Goal: Task Accomplishment & Management: Complete application form

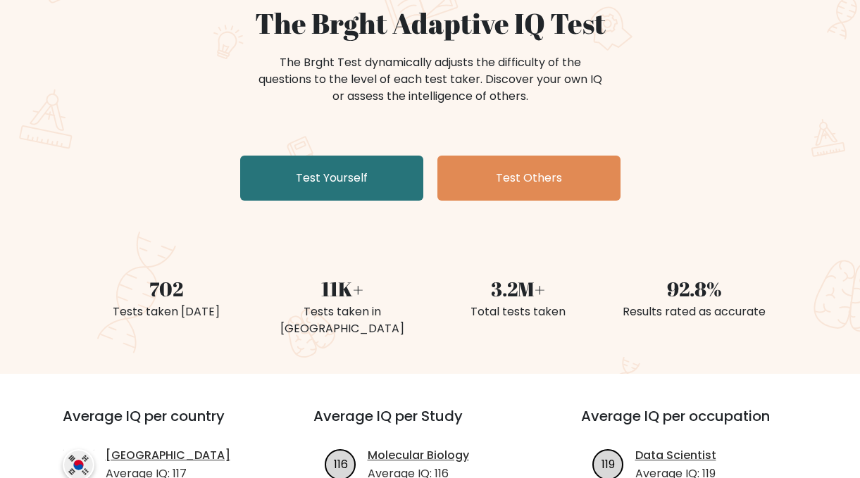
scroll to position [153, 0]
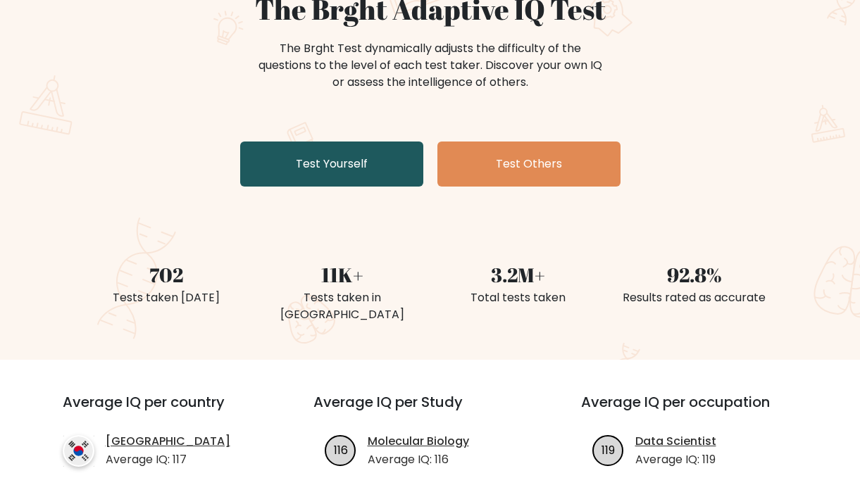
click at [294, 161] on link "Test Yourself" at bounding box center [331, 164] width 183 height 45
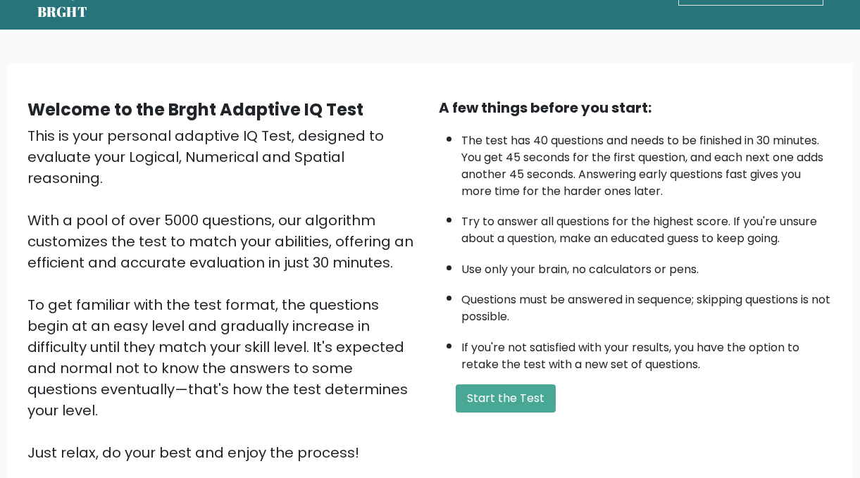
scroll to position [54, 0]
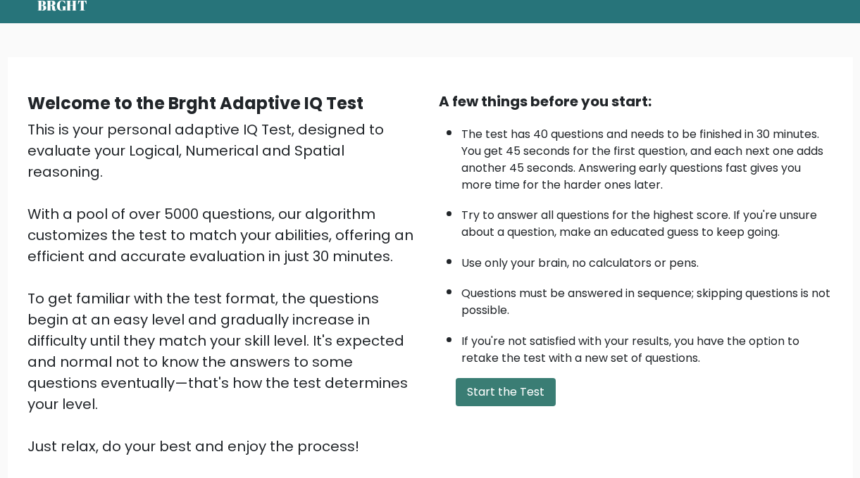
click at [497, 395] on button "Start the Test" at bounding box center [506, 392] width 100 height 28
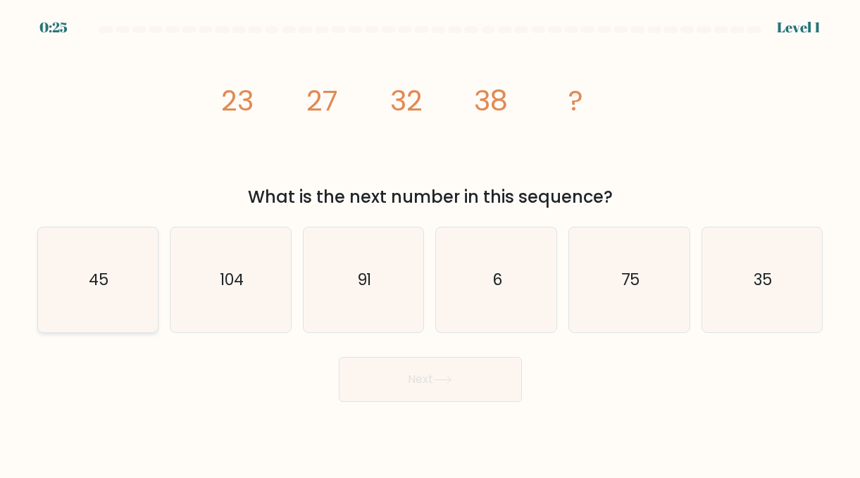
click at [111, 283] on icon "45" at bounding box center [97, 280] width 105 height 105
click at [430, 243] on input "a. 45" at bounding box center [430, 242] width 1 height 4
radio input "true"
click at [372, 371] on button "Next" at bounding box center [430, 379] width 183 height 45
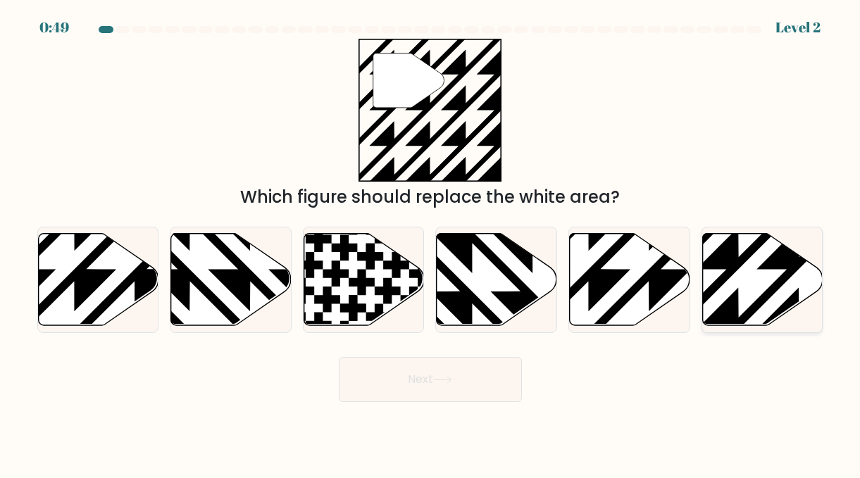
click at [738, 282] on icon at bounding box center [762, 280] width 120 height 92
click at [431, 243] on input "f." at bounding box center [430, 242] width 1 height 4
radio input "true"
click at [471, 386] on button "Next" at bounding box center [430, 379] width 183 height 45
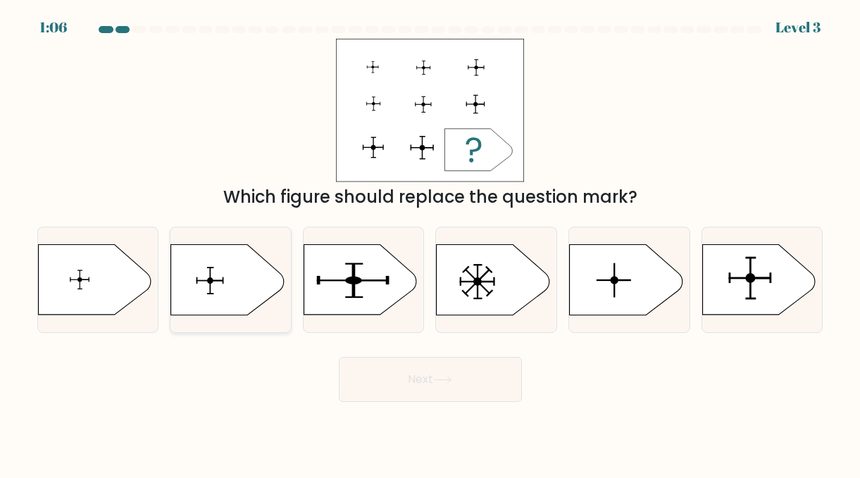
click at [237, 277] on icon at bounding box center [227, 280] width 113 height 70
click at [430, 243] on input "b." at bounding box center [430, 242] width 1 height 4
radio input "true"
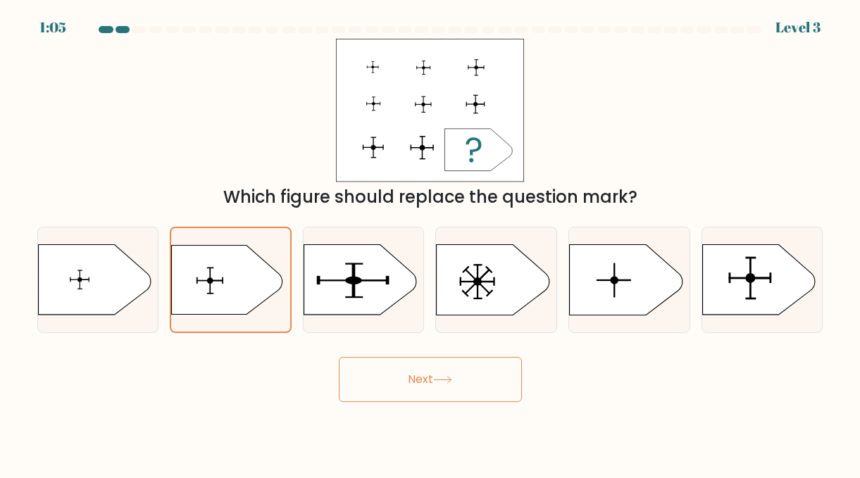
click at [397, 386] on button "Next" at bounding box center [430, 379] width 183 height 45
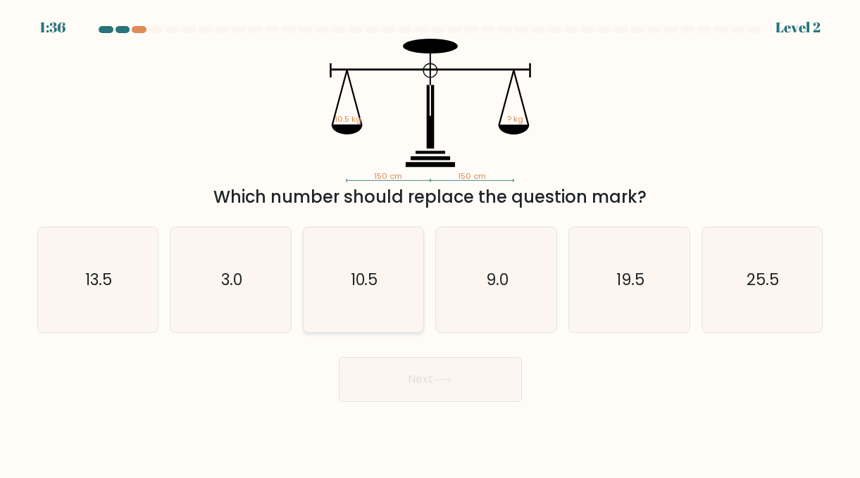
click at [381, 314] on icon "10.5" at bounding box center [363, 280] width 105 height 105
click at [430, 243] on input "c. 10.5" at bounding box center [430, 242] width 1 height 4
radio input "true"
click at [411, 395] on button "Next" at bounding box center [430, 379] width 183 height 45
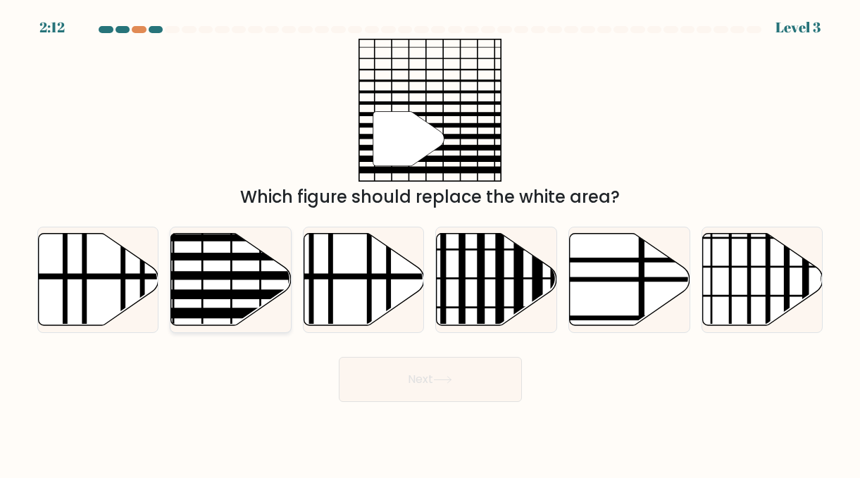
click at [242, 275] on line at bounding box center [268, 275] width 242 height 0
click at [430, 243] on input "b." at bounding box center [430, 242] width 1 height 4
radio input "true"
click at [391, 381] on button "Next" at bounding box center [430, 379] width 183 height 45
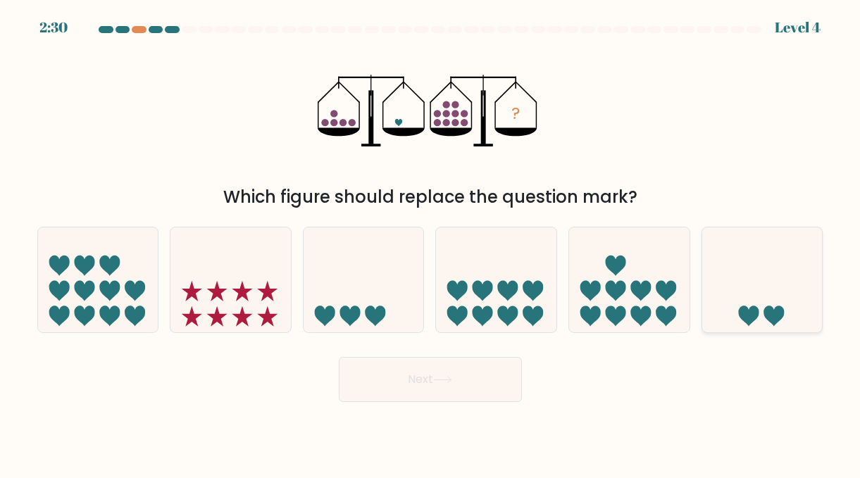
click at [765, 305] on icon at bounding box center [762, 279] width 120 height 99
click at [431, 243] on input "f." at bounding box center [430, 242] width 1 height 4
radio input "true"
click at [468, 378] on button "Next" at bounding box center [430, 379] width 183 height 45
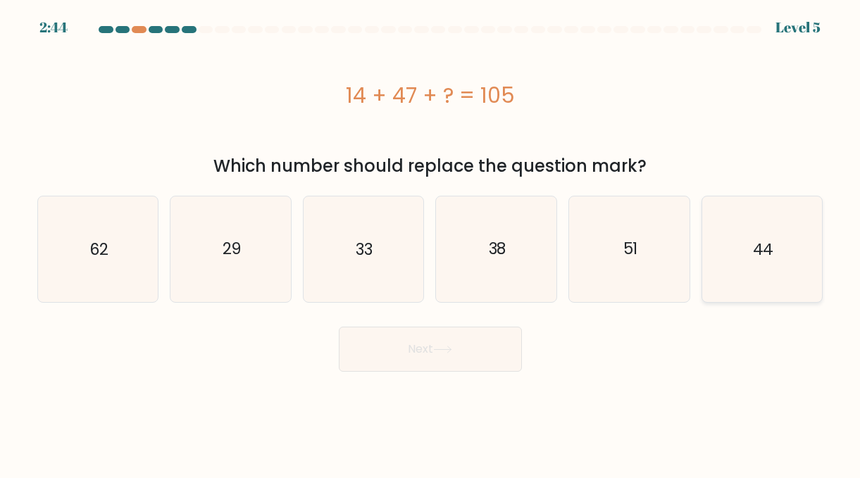
click at [740, 266] on icon "44" at bounding box center [761, 249] width 105 height 105
click at [431, 243] on input "f. 44" at bounding box center [430, 242] width 1 height 4
radio input "true"
click at [485, 342] on button "Next" at bounding box center [430, 349] width 183 height 45
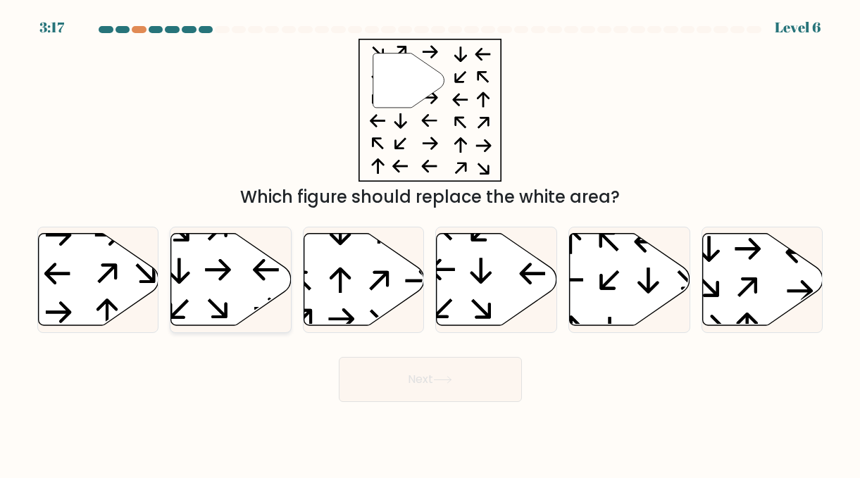
click at [235, 263] on icon at bounding box center [231, 280] width 120 height 92
click at [430, 243] on input "b." at bounding box center [430, 242] width 1 height 4
radio input "true"
click at [446, 387] on button "Next" at bounding box center [430, 379] width 183 height 45
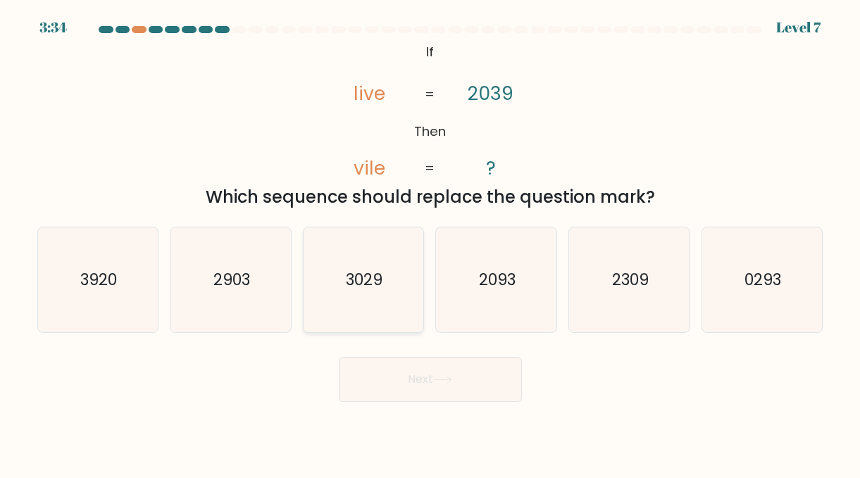
click at [402, 301] on icon "3029" at bounding box center [363, 280] width 105 height 105
click at [430, 243] on input "c. 3029" at bounding box center [430, 242] width 1 height 4
radio input "true"
click at [413, 380] on button "Next" at bounding box center [430, 379] width 183 height 45
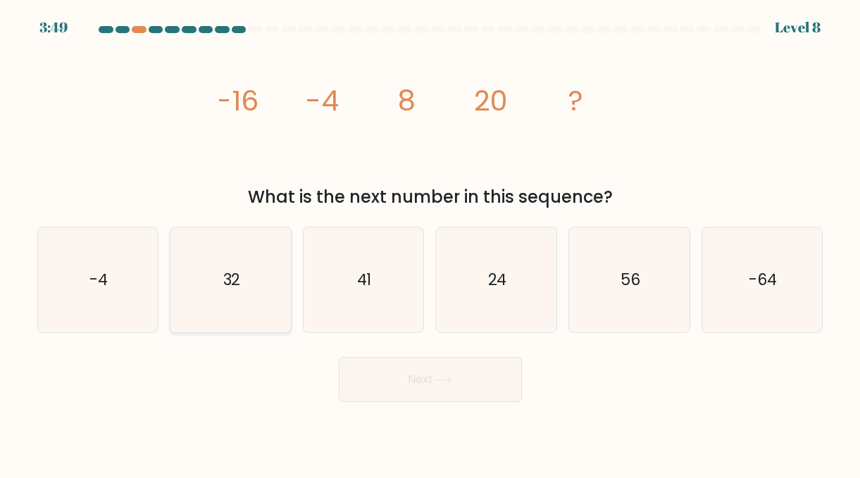
click at [259, 306] on icon "32" at bounding box center [230, 280] width 105 height 105
click at [430, 243] on input "b. 32" at bounding box center [430, 242] width 1 height 4
radio input "true"
click at [390, 372] on button "Next" at bounding box center [430, 379] width 183 height 45
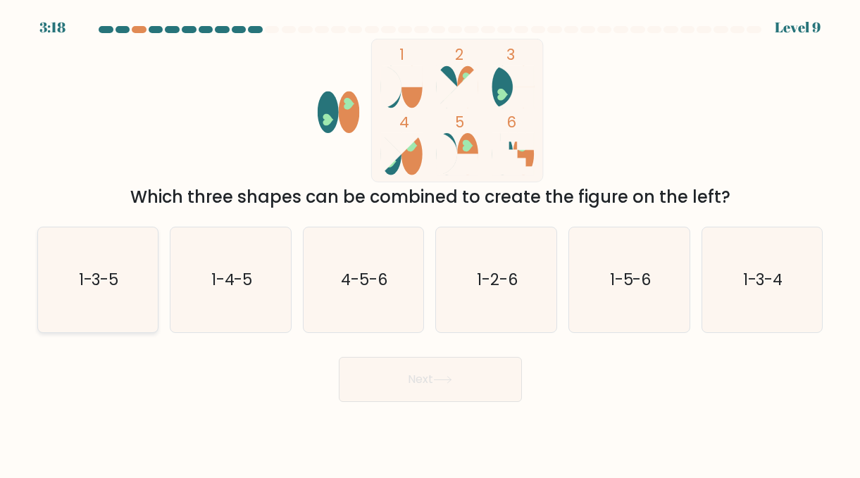
click at [108, 279] on text "1-3-5" at bounding box center [99, 280] width 40 height 22
click at [430, 243] on input "a. 1-3-5" at bounding box center [430, 242] width 1 height 4
radio input "true"
click at [384, 395] on button "Next" at bounding box center [430, 379] width 183 height 45
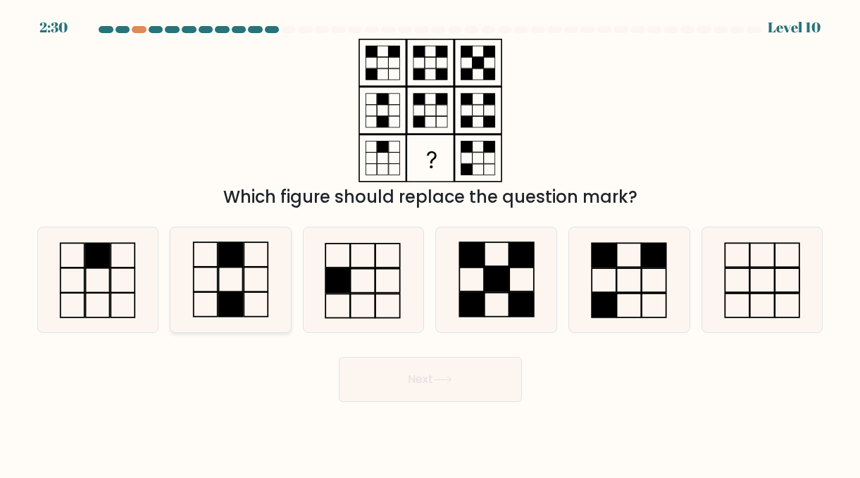
click at [246, 283] on icon at bounding box center [230, 280] width 105 height 105
click at [430, 243] on input "b." at bounding box center [430, 242] width 1 height 4
radio input "true"
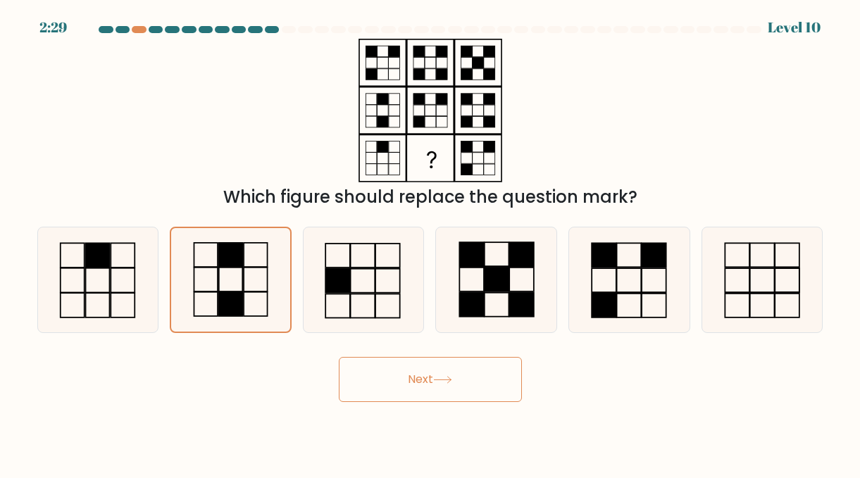
click at [422, 378] on button "Next" at bounding box center [430, 379] width 183 height 45
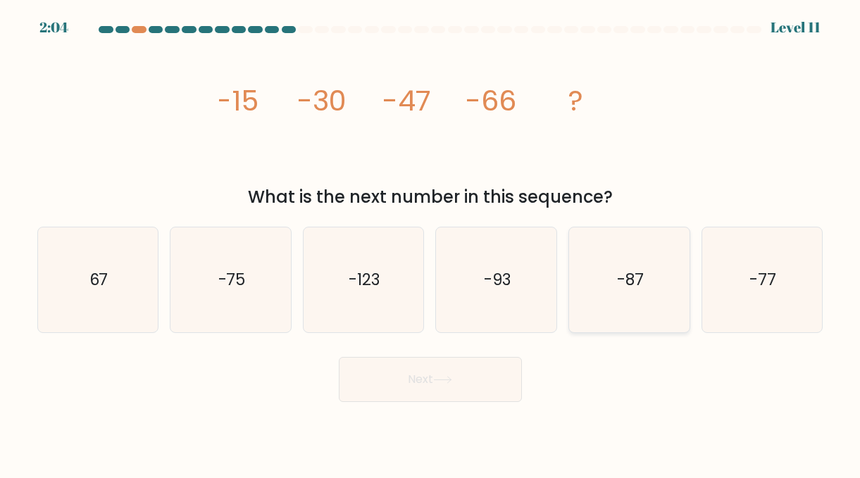
click at [612, 254] on icon "-87" at bounding box center [629, 280] width 105 height 105
click at [431, 243] on input "e. -87" at bounding box center [430, 242] width 1 height 4
radio input "true"
click at [481, 385] on button "Next" at bounding box center [430, 379] width 183 height 45
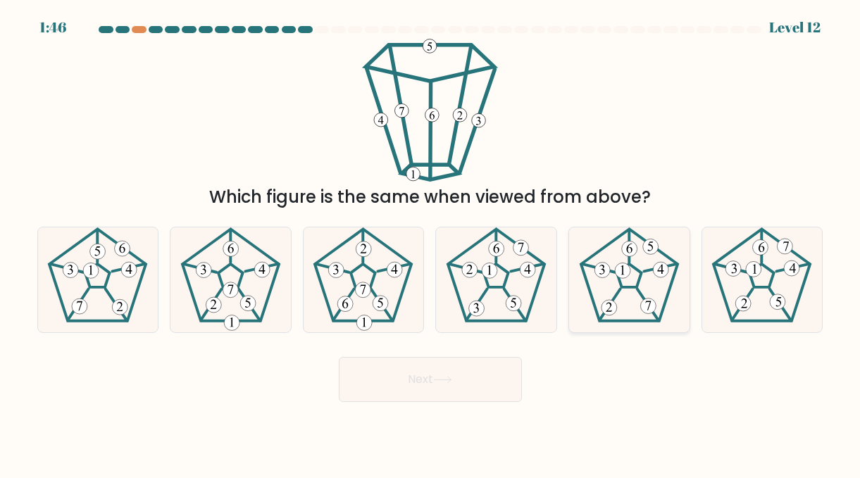
click at [634, 247] on 676 at bounding box center [629, 248] width 15 height 15
click at [431, 243] on input "e." at bounding box center [430, 242] width 1 height 4
radio input "true"
click at [504, 390] on button "Next" at bounding box center [430, 379] width 183 height 45
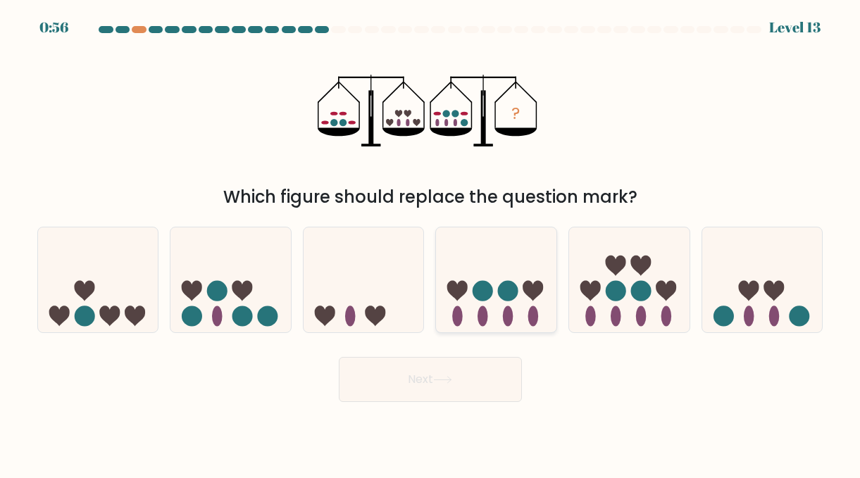
click at [491, 270] on icon at bounding box center [496, 279] width 120 height 99
click at [431, 243] on input "d." at bounding box center [430, 242] width 1 height 4
radio input "true"
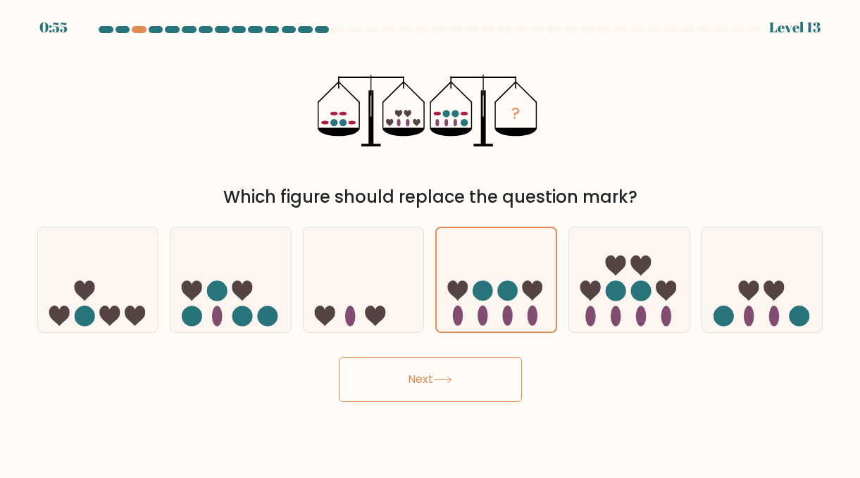
click at [477, 380] on button "Next" at bounding box center [430, 379] width 183 height 45
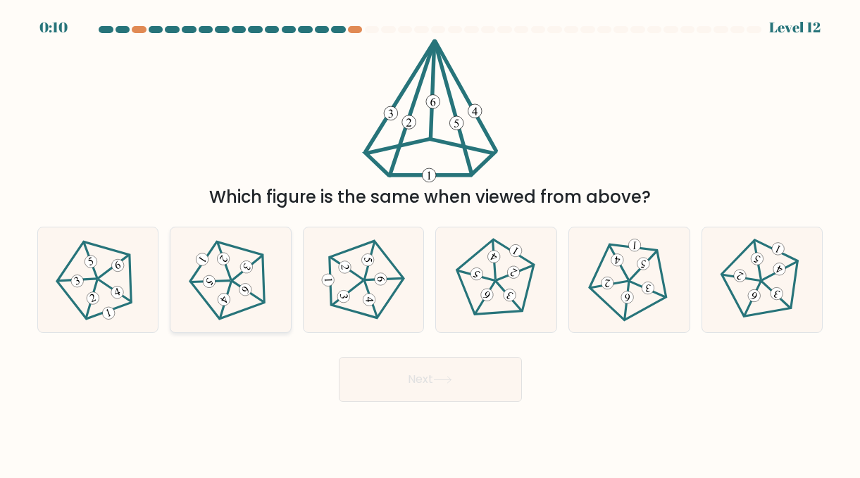
click at [250, 292] on 152 at bounding box center [245, 289] width 17 height 17
click at [430, 243] on input "b." at bounding box center [430, 242] width 1 height 4
radio input "true"
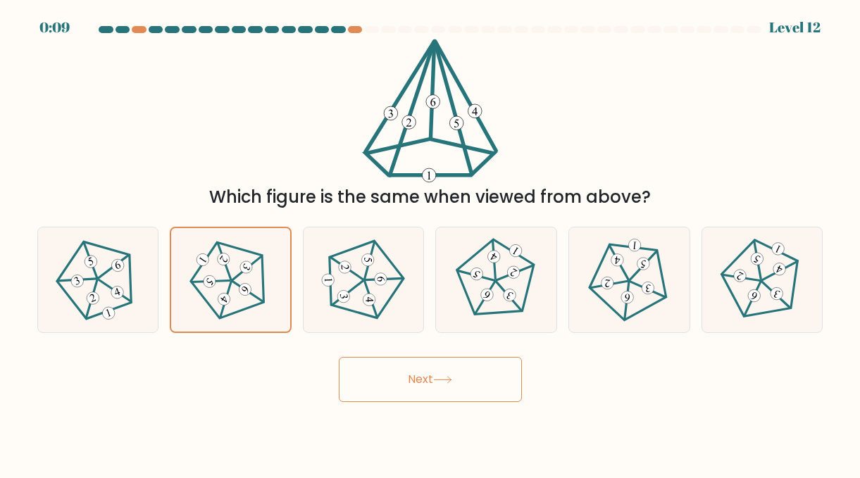
click at [378, 390] on button "Next" at bounding box center [430, 379] width 183 height 45
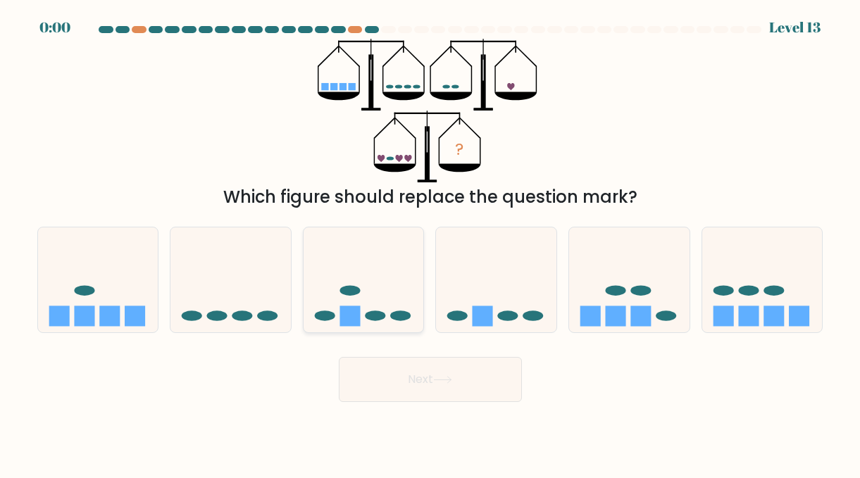
click at [346, 314] on rect at bounding box center [350, 316] width 20 height 20
click at [430, 243] on input "c." at bounding box center [430, 242] width 1 height 4
radio input "true"
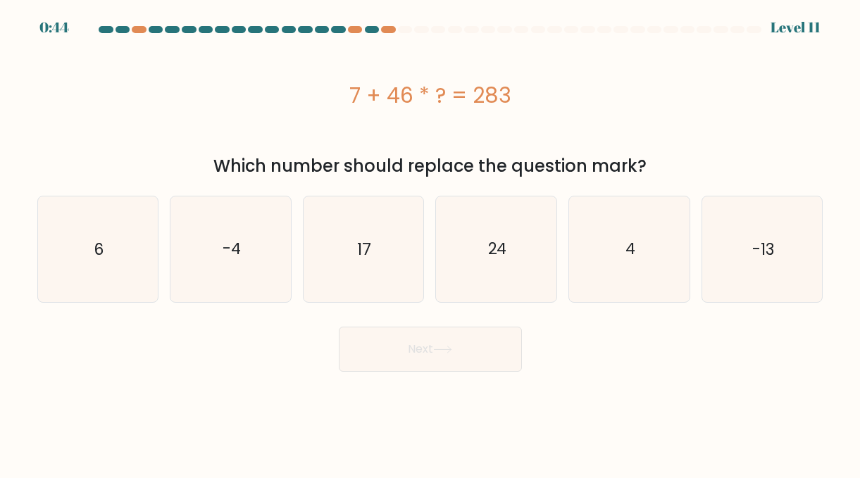
click at [378, 365] on button "Next" at bounding box center [430, 349] width 183 height 45
click at [328, 129] on div "7 + 46 * ? = 283" at bounding box center [430, 95] width 786 height 113
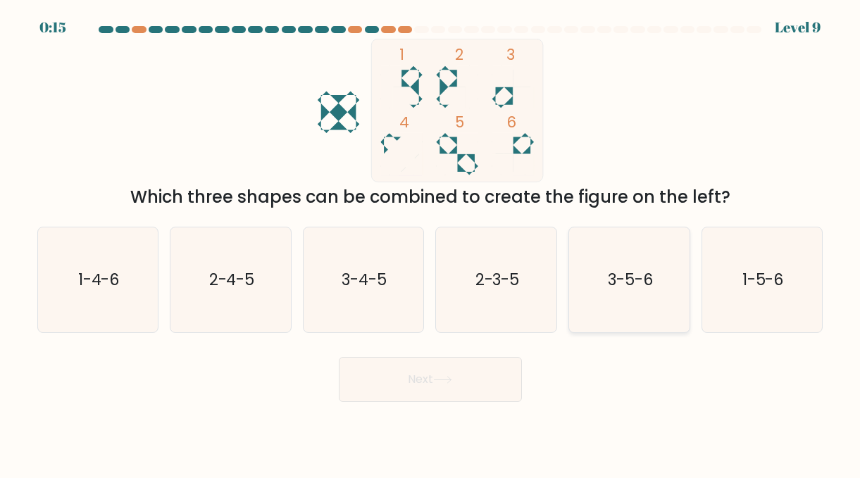
click at [614, 288] on text "3-5-6" at bounding box center [630, 280] width 45 height 22
click at [431, 243] on input "e. 3-5-6" at bounding box center [430, 242] width 1 height 4
radio input "true"
click at [492, 371] on button "Next" at bounding box center [430, 379] width 183 height 45
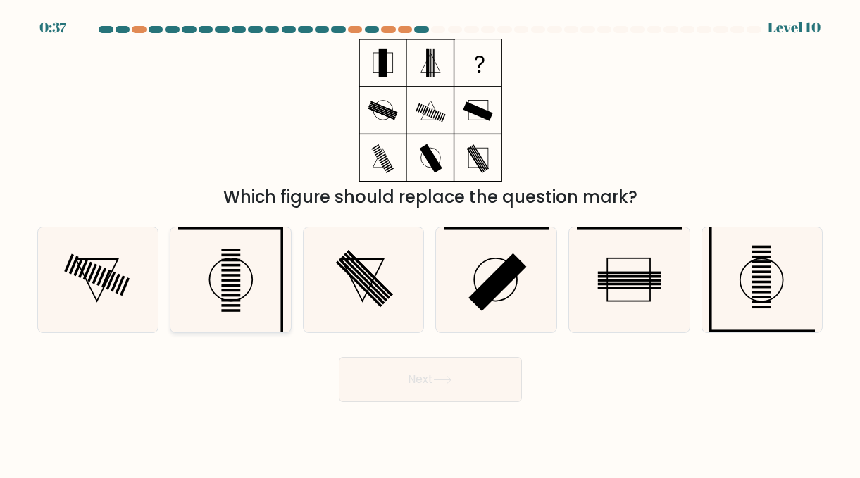
click at [252, 276] on circle at bounding box center [230, 280] width 43 height 43
click at [430, 243] on input "b." at bounding box center [430, 242] width 1 height 4
radio input "true"
click at [373, 386] on button "Next" at bounding box center [430, 379] width 183 height 45
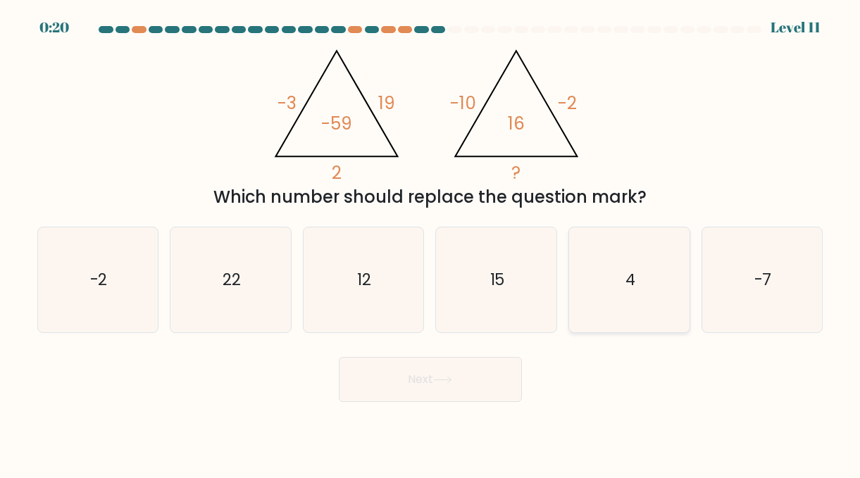
click at [604, 290] on icon "4" at bounding box center [629, 280] width 105 height 105
click at [431, 243] on input "e. 4" at bounding box center [430, 242] width 1 height 4
radio input "true"
click at [471, 402] on button "Next" at bounding box center [430, 379] width 183 height 45
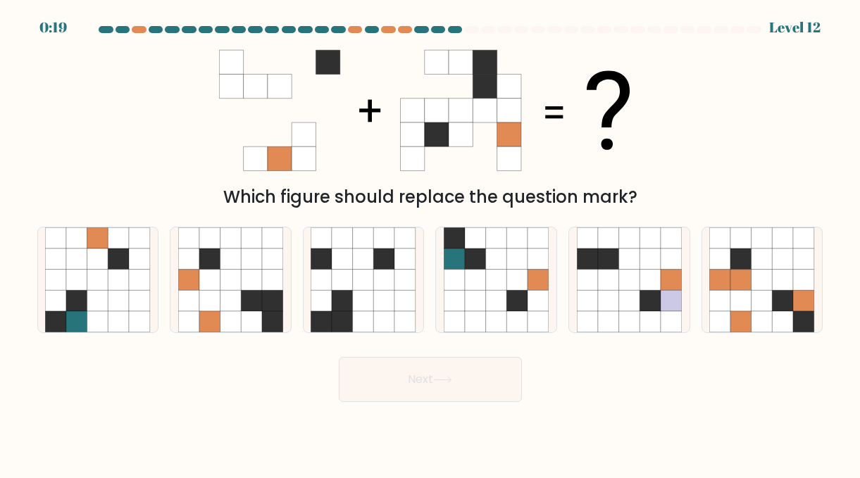
click at [471, 402] on button "Next" at bounding box center [430, 379] width 183 height 45
click at [567, 421] on body "0:58 Level 12" at bounding box center [430, 239] width 860 height 478
click at [263, 311] on icon at bounding box center [272, 300] width 21 height 21
click at [430, 243] on input "b." at bounding box center [430, 242] width 1 height 4
radio input "true"
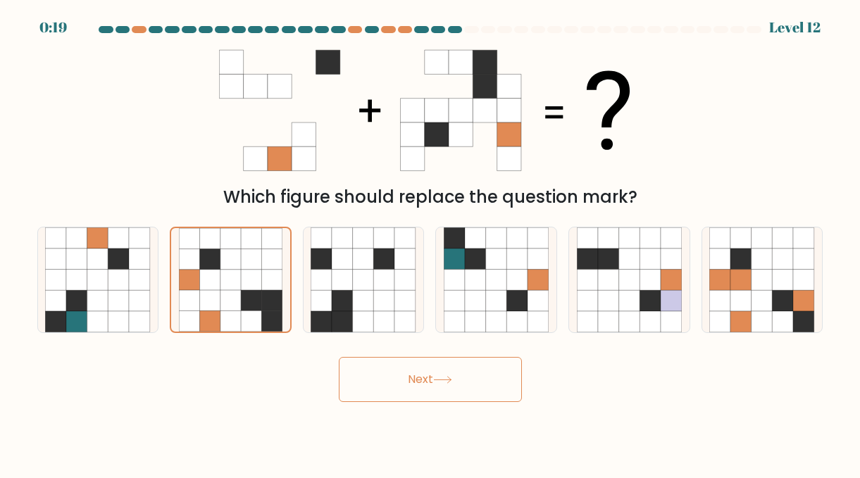
click at [389, 375] on button "Next" at bounding box center [430, 379] width 183 height 45
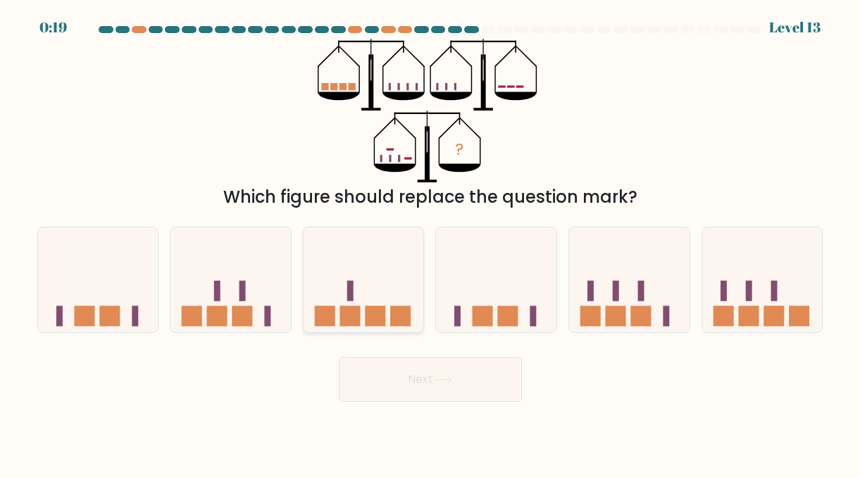
click at [374, 302] on icon at bounding box center [364, 279] width 120 height 99
click at [430, 243] on input "c." at bounding box center [430, 242] width 1 height 4
radio input "true"
click at [399, 374] on button "Next" at bounding box center [430, 379] width 183 height 45
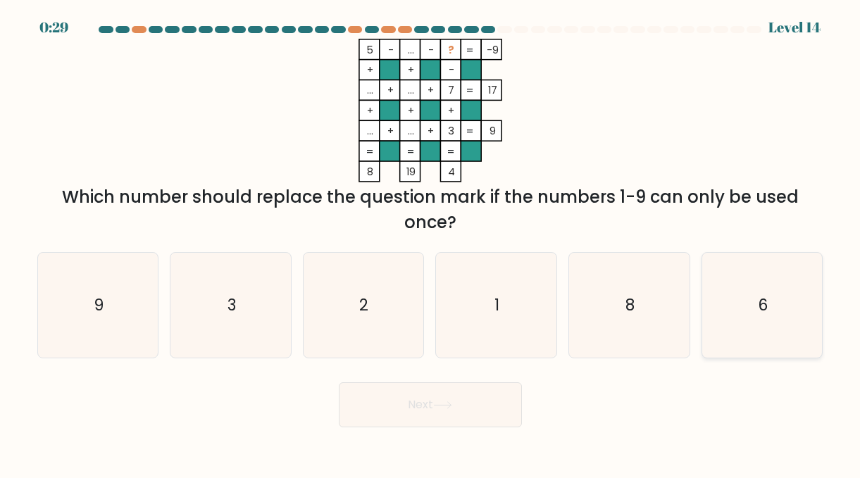
click at [720, 299] on icon "6" at bounding box center [761, 305] width 105 height 105
click at [431, 243] on input "f. 6" at bounding box center [430, 242] width 1 height 4
radio input "true"
click at [471, 409] on button "Next" at bounding box center [430, 405] width 183 height 45
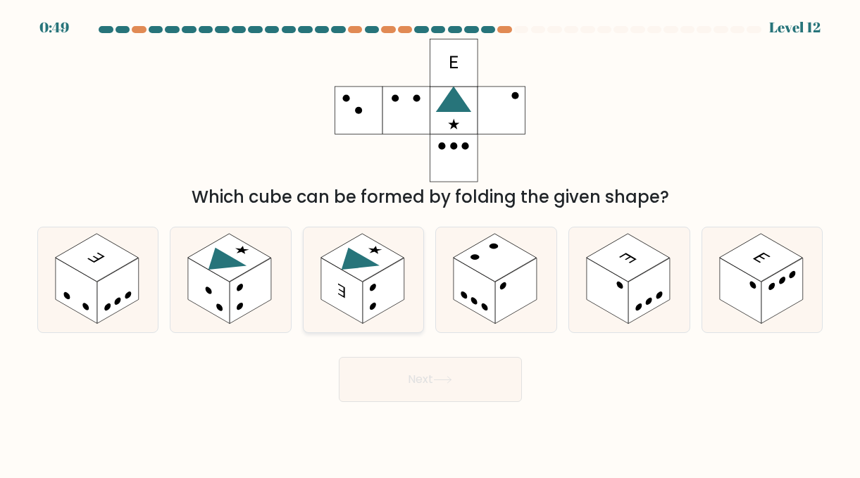
click at [366, 255] on rect at bounding box center [362, 258] width 83 height 48
click at [430, 243] on input "c." at bounding box center [430, 242] width 1 height 4
radio input "true"
click at [416, 382] on button "Next" at bounding box center [430, 379] width 183 height 45
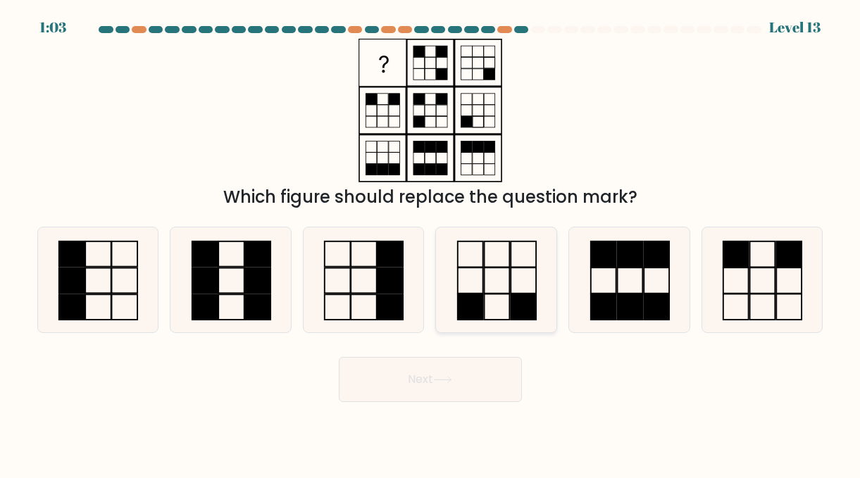
click at [480, 297] on rect at bounding box center [470, 307] width 25 height 26
click at [431, 243] on input "d." at bounding box center [430, 242] width 1 height 4
radio input "true"
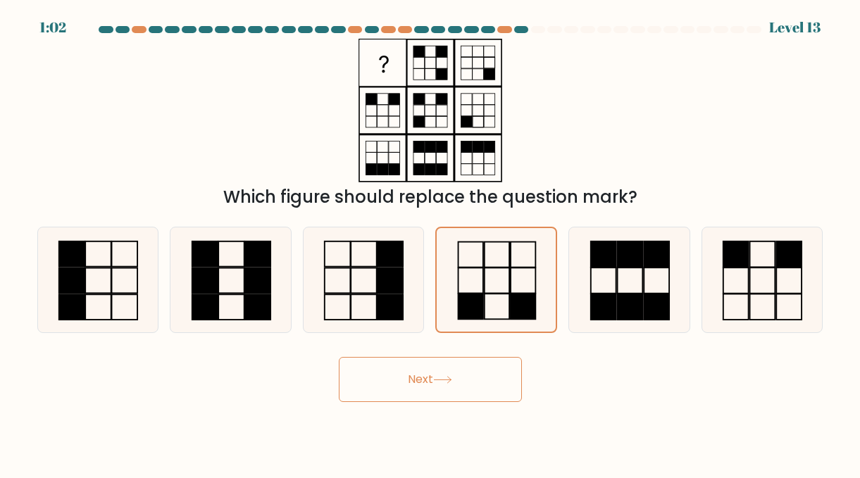
click at [472, 382] on button "Next" at bounding box center [430, 379] width 183 height 45
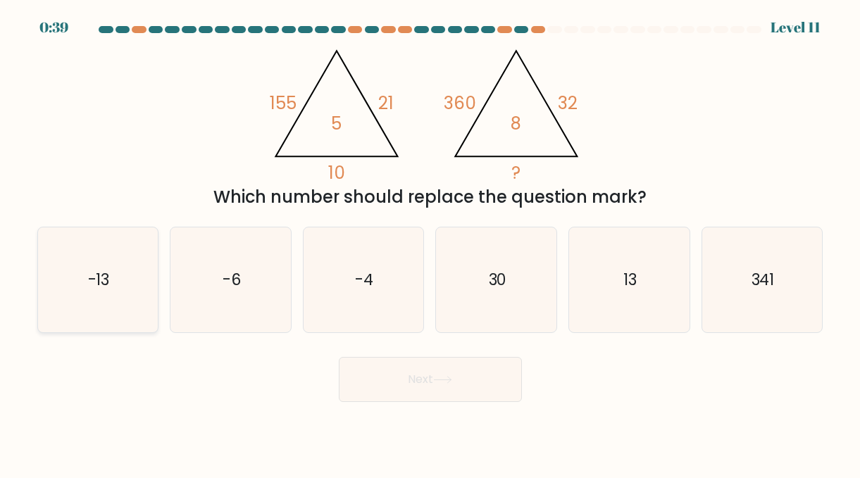
click at [138, 287] on icon "-13" at bounding box center [97, 280] width 105 height 105
click at [430, 243] on input "a. -13" at bounding box center [430, 242] width 1 height 4
radio input "true"
click at [615, 302] on icon "13" at bounding box center [629, 280] width 105 height 105
click at [431, 243] on input "e. 13" at bounding box center [430, 242] width 1 height 4
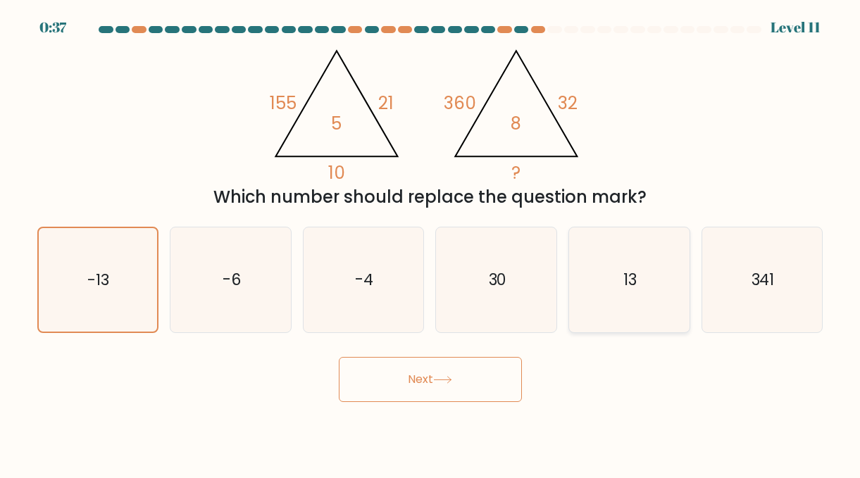
radio input "true"
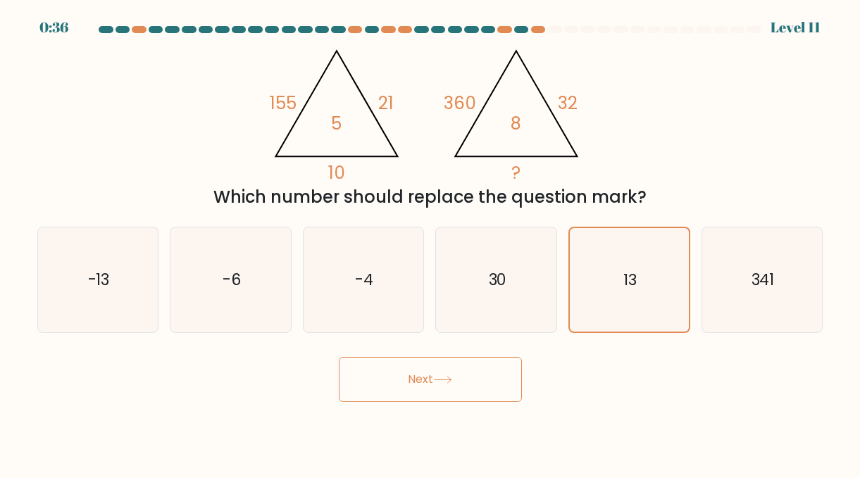
click at [496, 383] on button "Next" at bounding box center [430, 379] width 183 height 45
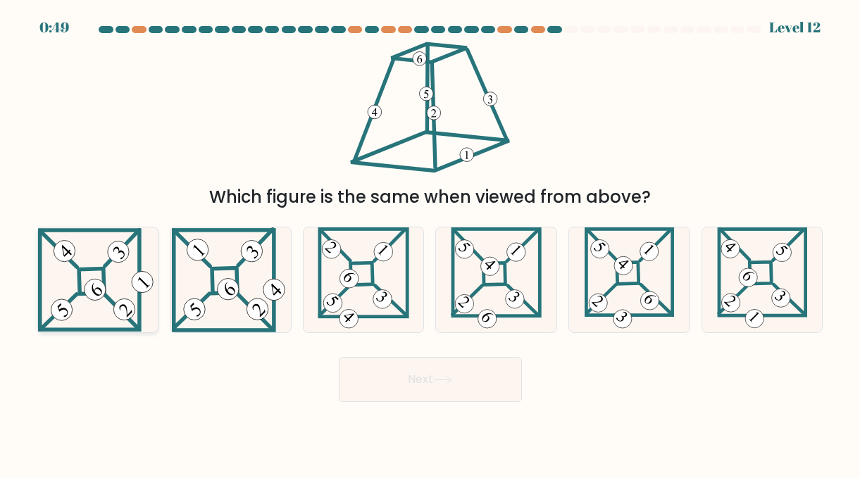
click at [115, 278] on icon at bounding box center [98, 280] width 120 height 104
click at [430, 243] on input "a." at bounding box center [430, 242] width 1 height 4
radio input "true"
click at [391, 380] on button "Next" at bounding box center [430, 379] width 183 height 45
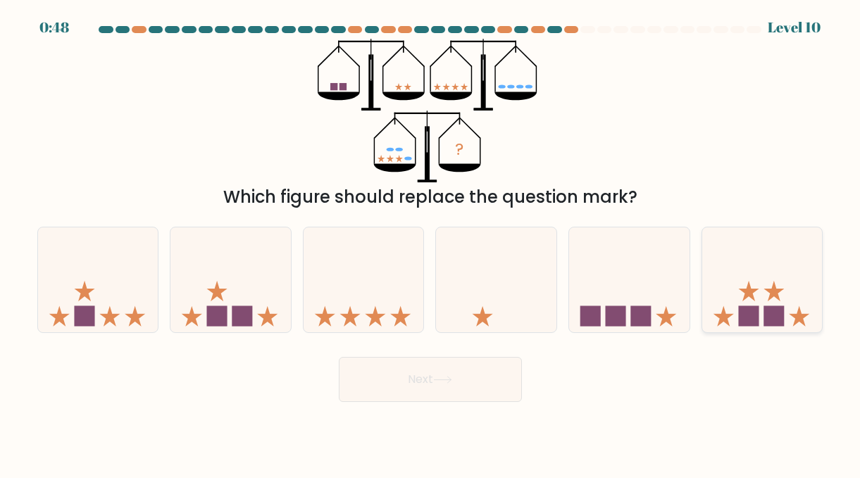
click at [770, 287] on icon at bounding box center [762, 279] width 120 height 99
click at [431, 243] on input "f." at bounding box center [430, 242] width 1 height 4
radio input "true"
click at [491, 378] on button "Next" at bounding box center [430, 379] width 183 height 45
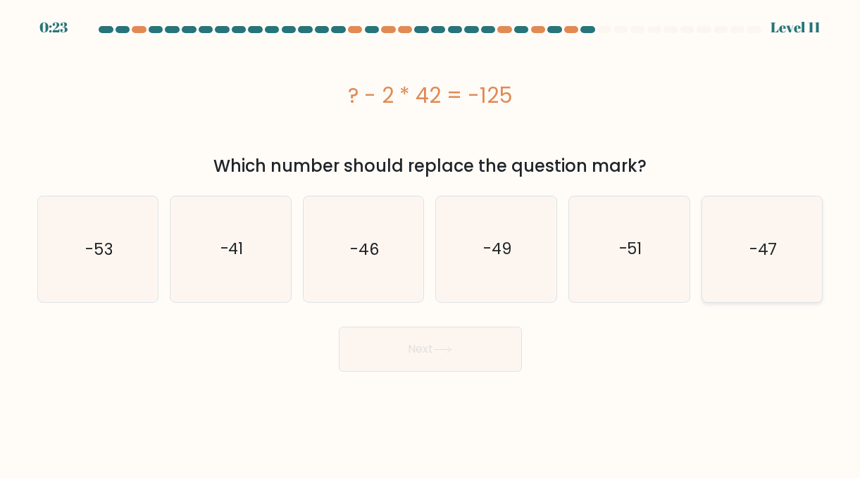
click at [759, 288] on icon "-47" at bounding box center [761, 249] width 105 height 105
click at [431, 243] on input "f. -47" at bounding box center [430, 242] width 1 height 4
radio input "true"
click at [496, 346] on button "Next" at bounding box center [430, 349] width 183 height 45
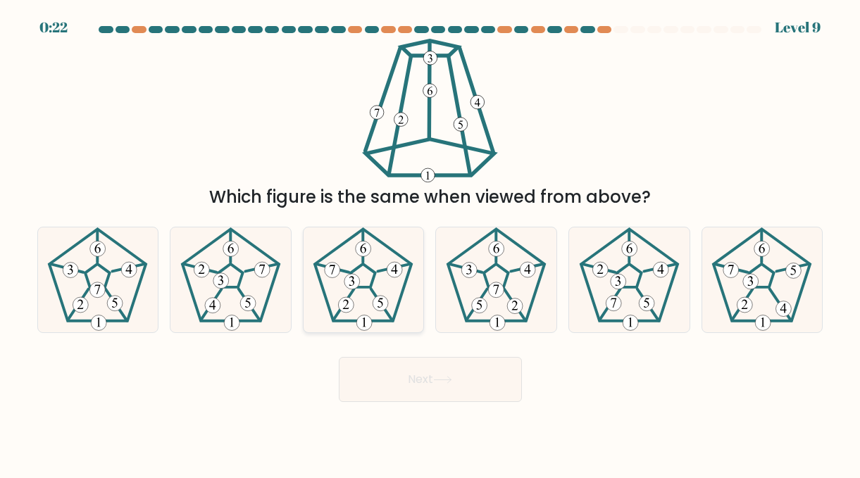
click at [359, 310] on icon at bounding box center [363, 280] width 105 height 105
click at [430, 243] on input "c." at bounding box center [430, 242] width 1 height 4
radio input "true"
click at [390, 372] on button "Next" at bounding box center [430, 379] width 183 height 45
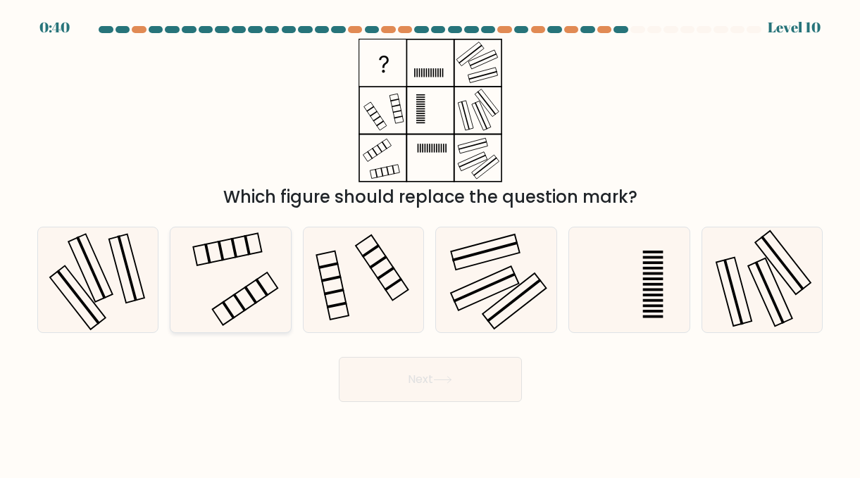
click at [259, 284] on rect at bounding box center [261, 287] width 13 height 18
click at [430, 243] on input "b." at bounding box center [430, 242] width 1 height 4
radio input "true"
click at [377, 368] on button "Next" at bounding box center [430, 379] width 183 height 45
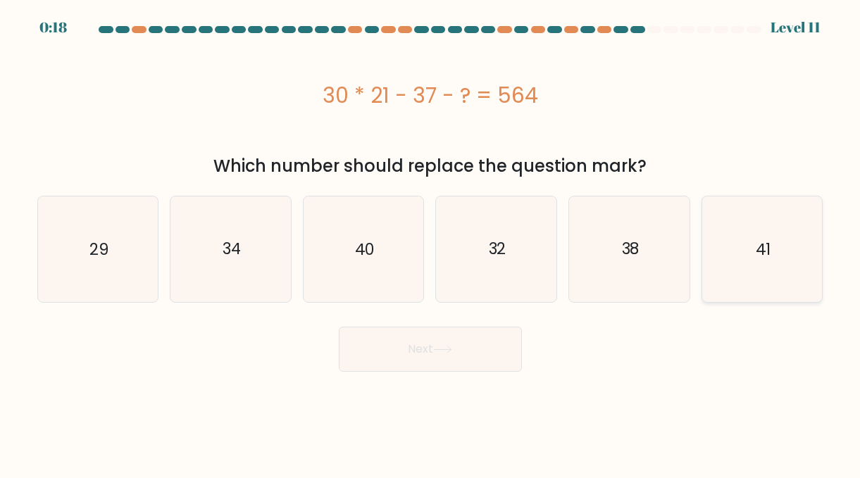
click at [759, 271] on icon "41" at bounding box center [761, 249] width 105 height 105
click at [431, 243] on input "f. 41" at bounding box center [430, 242] width 1 height 4
radio input "true"
click at [509, 351] on button "Next" at bounding box center [430, 349] width 183 height 45
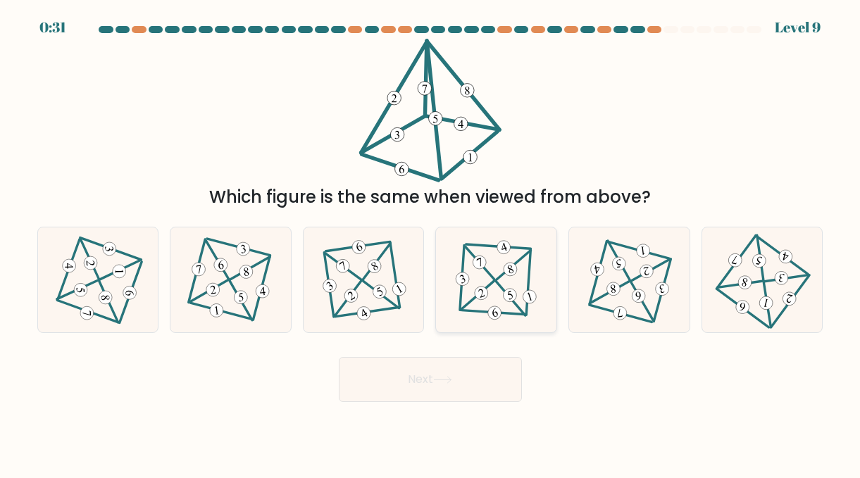
click at [511, 285] on icon at bounding box center [497, 280] width 86 height 85
click at [431, 243] on input "d." at bounding box center [430, 242] width 1 height 4
radio input "true"
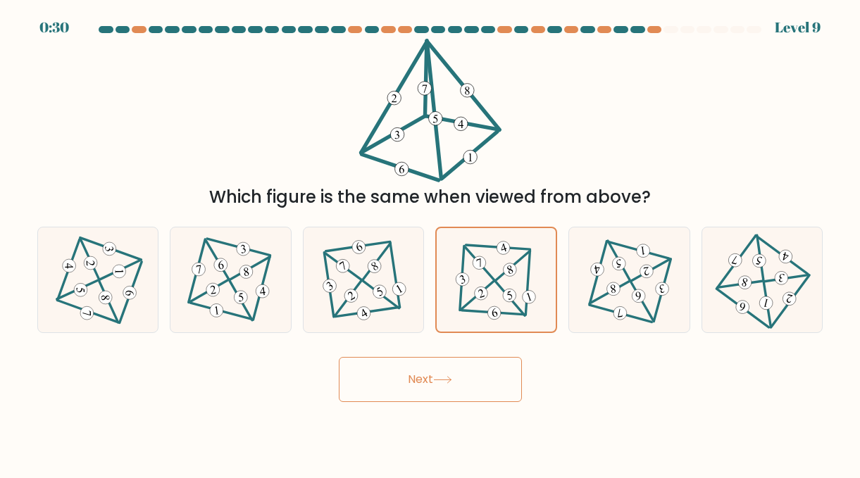
click at [467, 376] on button "Next" at bounding box center [430, 379] width 183 height 45
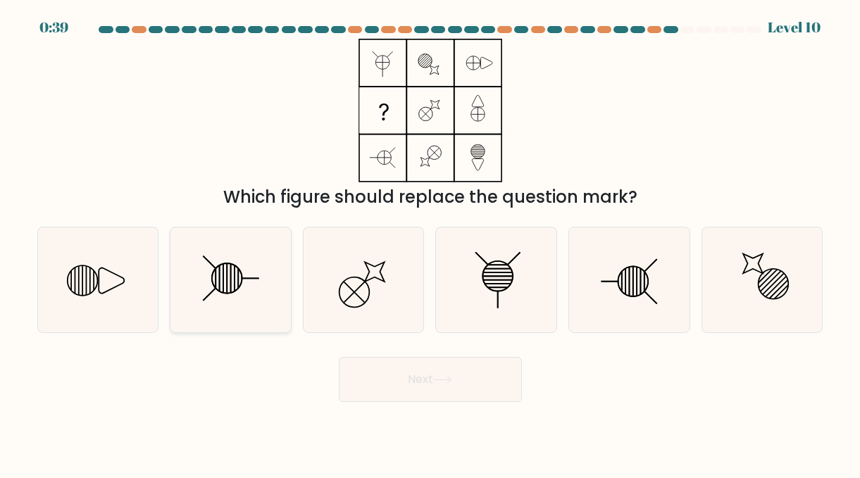
click at [238, 280] on line at bounding box center [238, 278] width 0 height 20
click at [430, 243] on input "b." at bounding box center [430, 242] width 1 height 4
radio input "true"
click at [418, 382] on button "Next" at bounding box center [430, 379] width 183 height 45
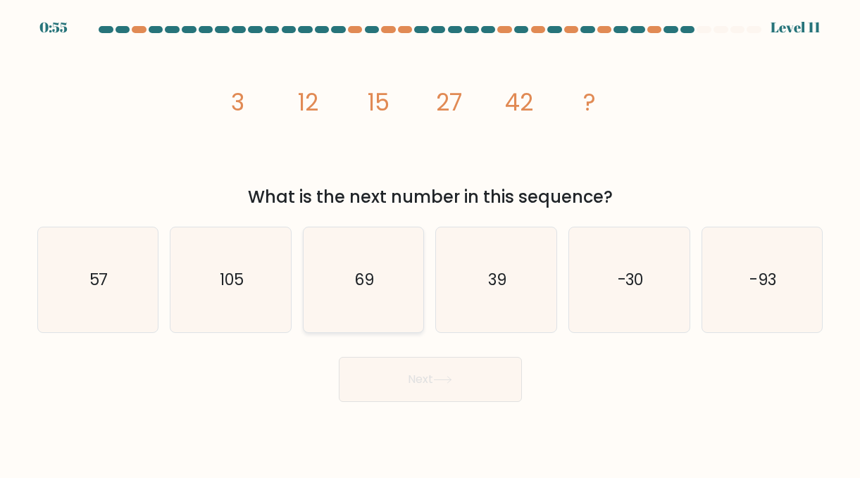
click at [359, 273] on text "69" at bounding box center [365, 280] width 20 height 22
click at [430, 243] on input "c. 69" at bounding box center [430, 242] width 1 height 4
radio input "true"
click at [409, 381] on button "Next" at bounding box center [430, 379] width 183 height 45
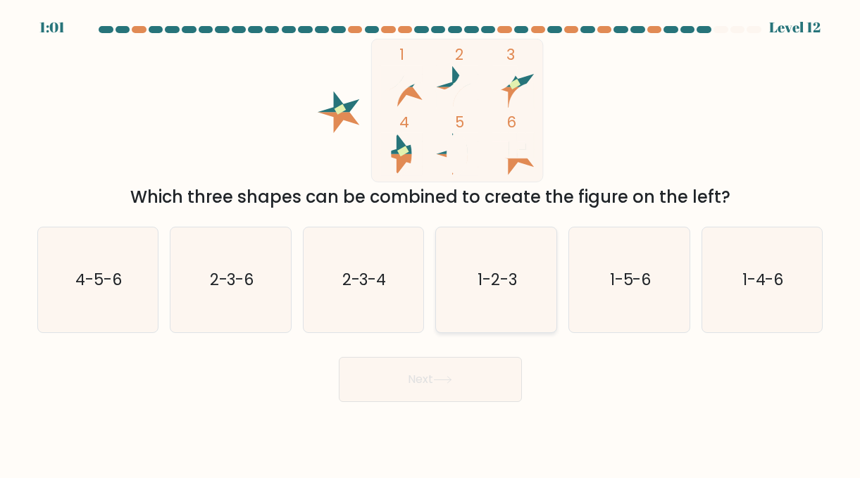
click at [507, 306] on icon "1-2-3" at bounding box center [496, 280] width 105 height 105
click at [431, 243] on input "d. 1-2-3" at bounding box center [430, 242] width 1 height 4
radio input "true"
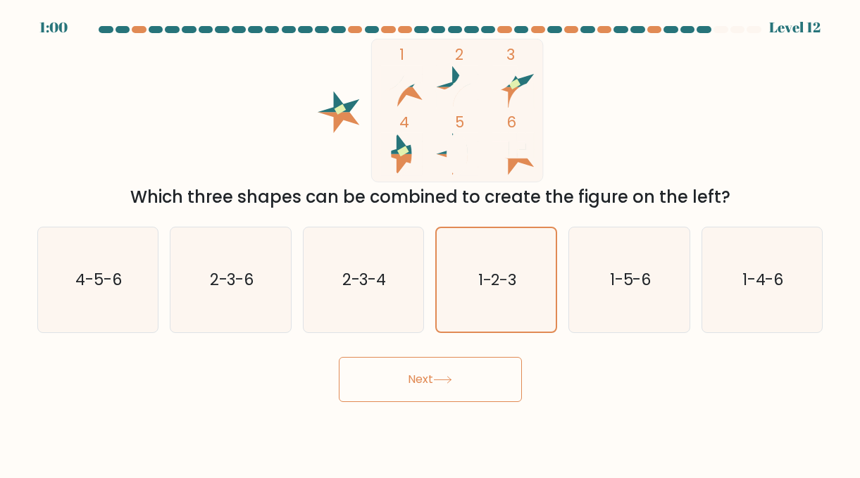
click at [492, 378] on button "Next" at bounding box center [430, 379] width 183 height 45
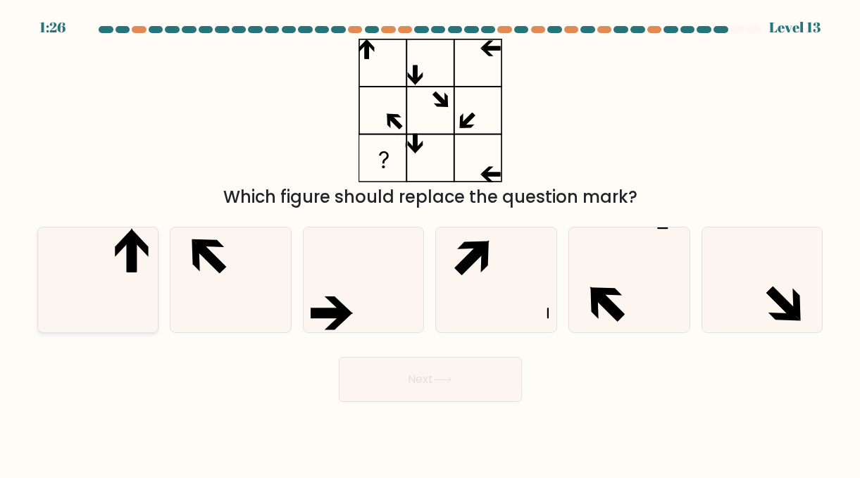
click at [138, 321] on icon at bounding box center [97, 280] width 105 height 105
click at [430, 243] on input "a." at bounding box center [430, 242] width 1 height 4
radio input "true"
click at [369, 392] on button "Next" at bounding box center [430, 379] width 183 height 45
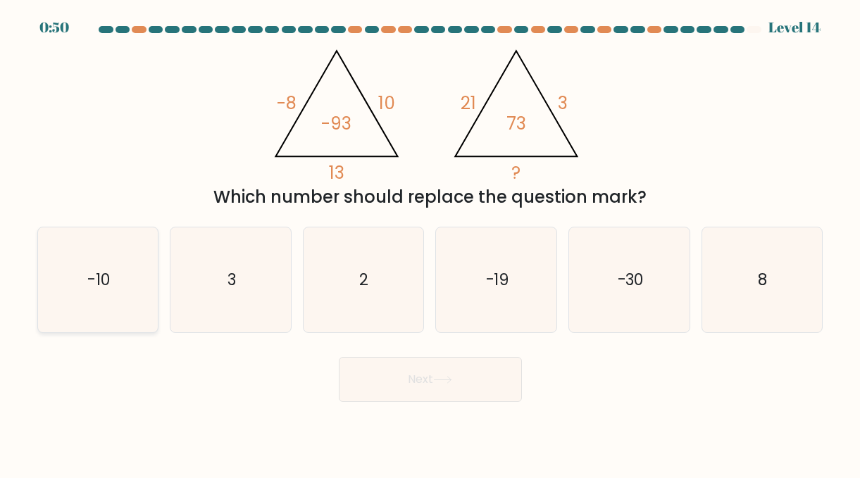
click at [88, 285] on text "-10" at bounding box center [98, 280] width 23 height 22
click at [430, 243] on input "a. -10" at bounding box center [430, 242] width 1 height 4
radio input "true"
click at [392, 384] on button "Next" at bounding box center [430, 379] width 183 height 45
